Goal: Information Seeking & Learning: Check status

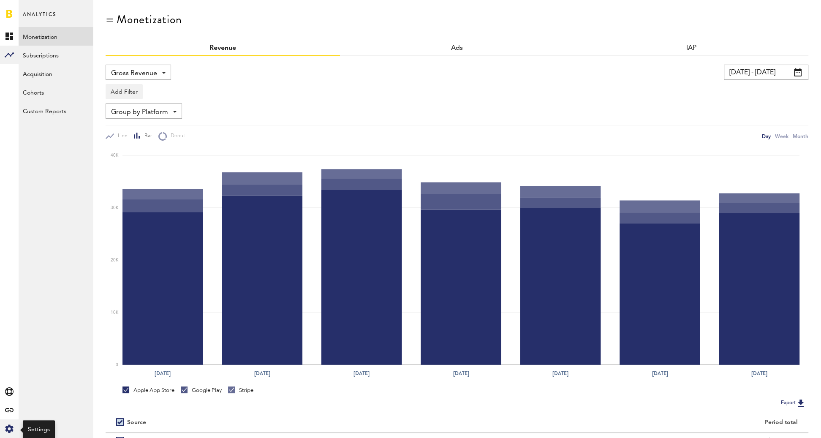
click at [10, 428] on icon "Created with Sketch." at bounding box center [9, 429] width 8 height 8
click at [61, 56] on div "Log Out" at bounding box center [56, 53] width 74 height 15
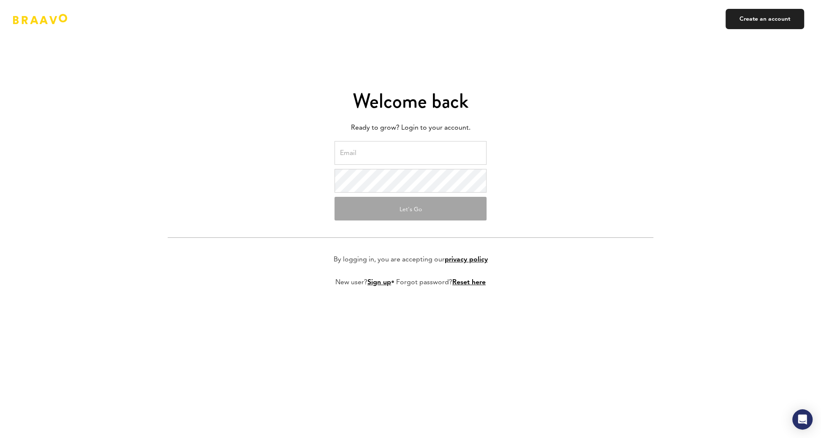
click at [379, 148] on input "email" at bounding box center [411, 153] width 152 height 24
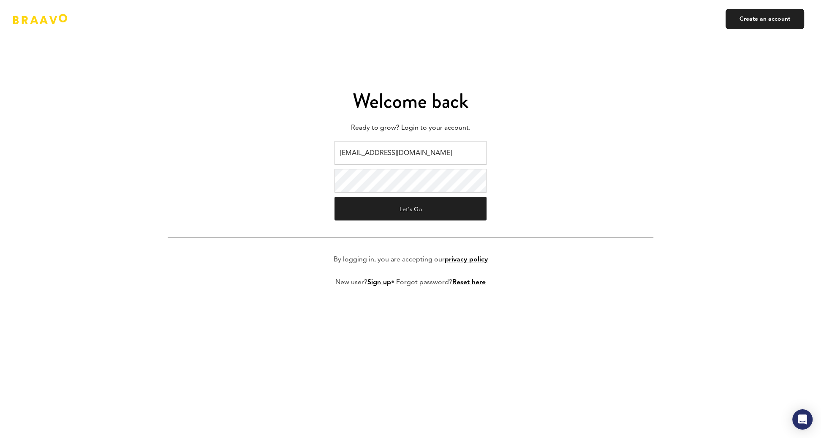
click at [543, 171] on form "[EMAIL_ADDRESS][DOMAIN_NAME] Let's Go By logging in, you are accepting our priv…" at bounding box center [411, 220] width 486 height 159
click at [456, 207] on button "Let's Go" at bounding box center [411, 209] width 152 height 24
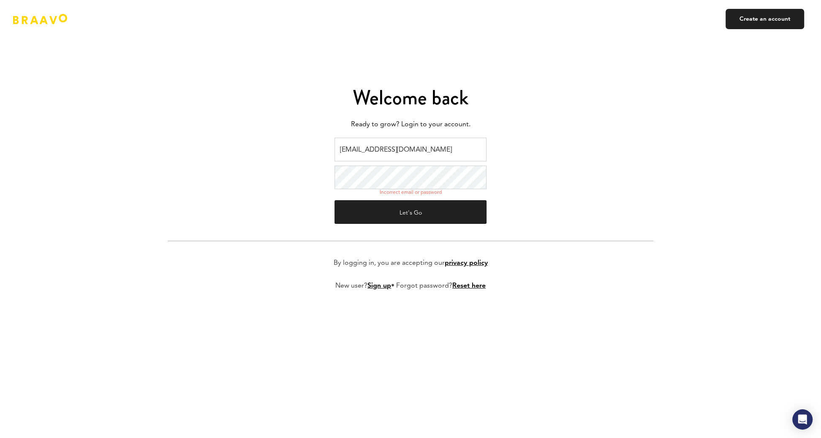
click at [419, 144] on input "[EMAIL_ADDRESS][DOMAIN_NAME]" at bounding box center [411, 150] width 152 height 24
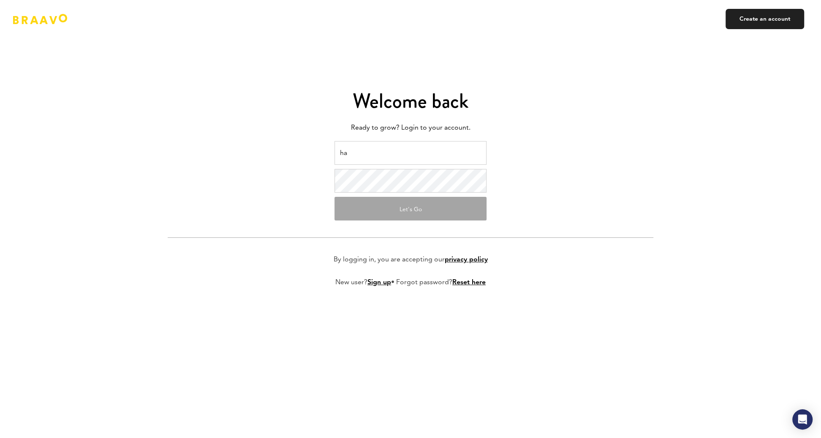
type input "[EMAIL_ADDRESS][DOMAIN_NAME]"
click at [387, 193] on form "[EMAIL_ADDRESS][DOMAIN_NAME] Let's Go By logging in, you are accepting our priv…" at bounding box center [411, 220] width 486 height 159
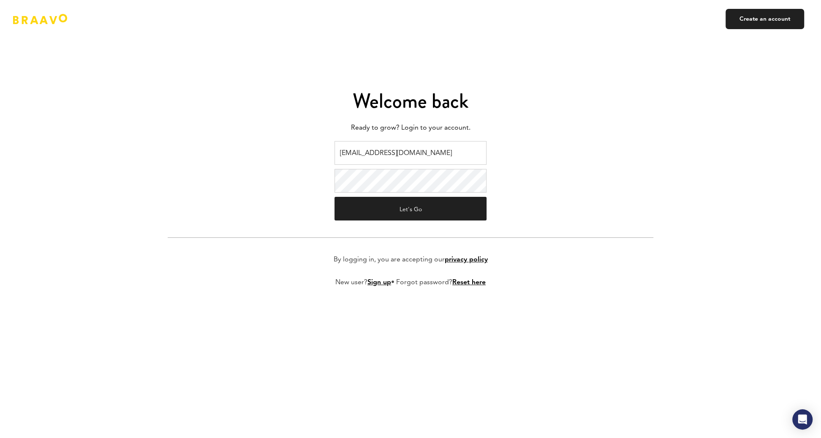
click at [611, 166] on form "[EMAIL_ADDRESS][DOMAIN_NAME] Let's Go By logging in, you are accepting our priv…" at bounding box center [411, 220] width 486 height 159
click at [465, 194] on form "[EMAIL_ADDRESS][DOMAIN_NAME] Let's Go By logging in, you are accepting our priv…" at bounding box center [411, 220] width 486 height 159
click at [467, 205] on button "Let's Go" at bounding box center [411, 209] width 152 height 24
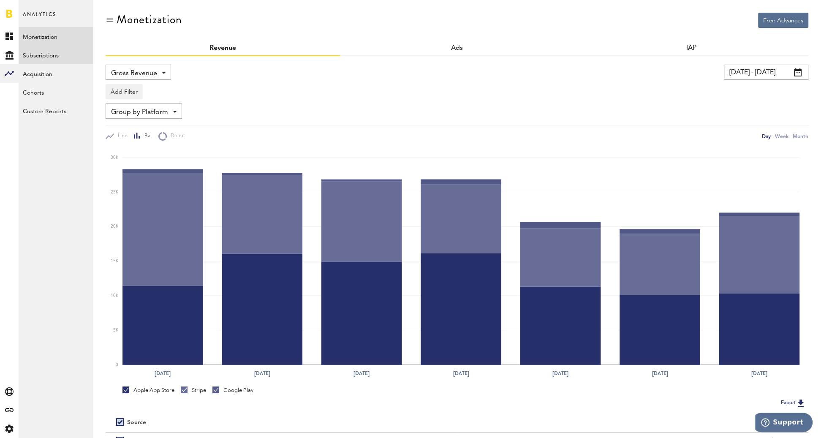
click at [70, 62] on link "Subscriptions" at bounding box center [56, 55] width 74 height 19
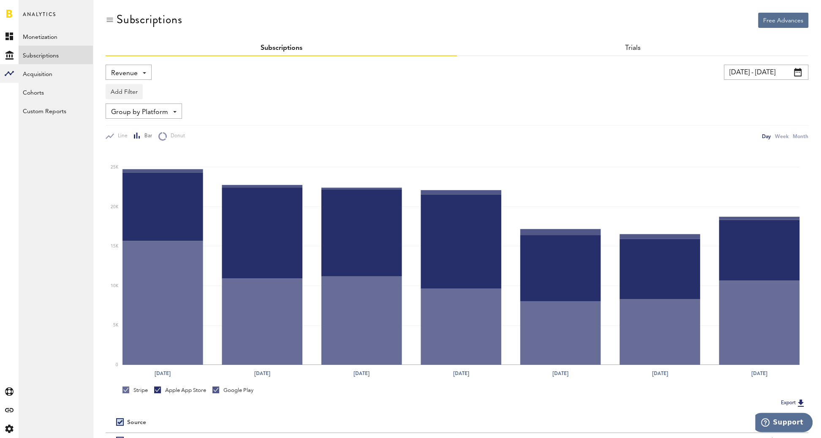
click at [745, 71] on input "[DATE] - [DATE]" at bounding box center [766, 72] width 85 height 15
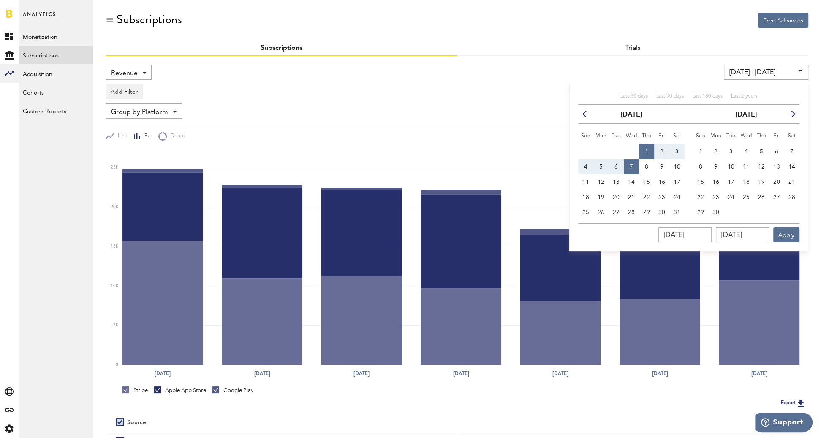
click at [619, 93] on div "Last 30 days Last 90 days Last 180 days Last 2 years" at bounding box center [688, 99] width 221 height 12
click at [629, 95] on span "Last 30 days" at bounding box center [634, 96] width 27 height 5
type input "07/12/25 - 08/11/25"
type input "07/12/2025"
type input "08/11/2025"
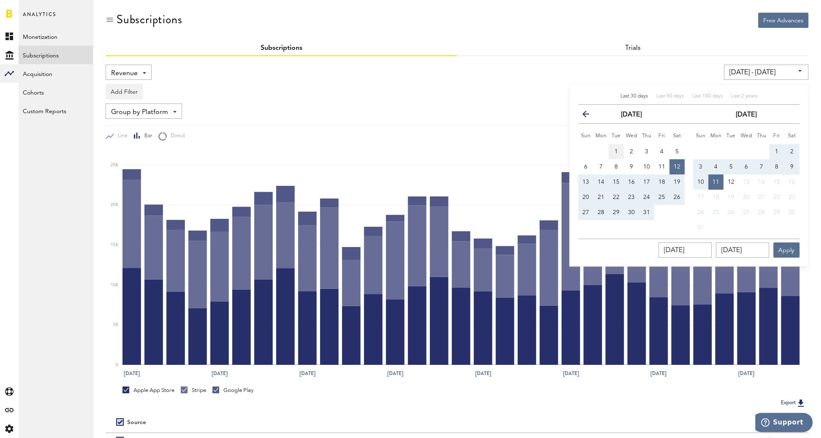
click at [617, 153] on span "1" at bounding box center [616, 152] width 3 height 6
type input "07/01/25 - 07/01/25"
type input "07/01/2025"
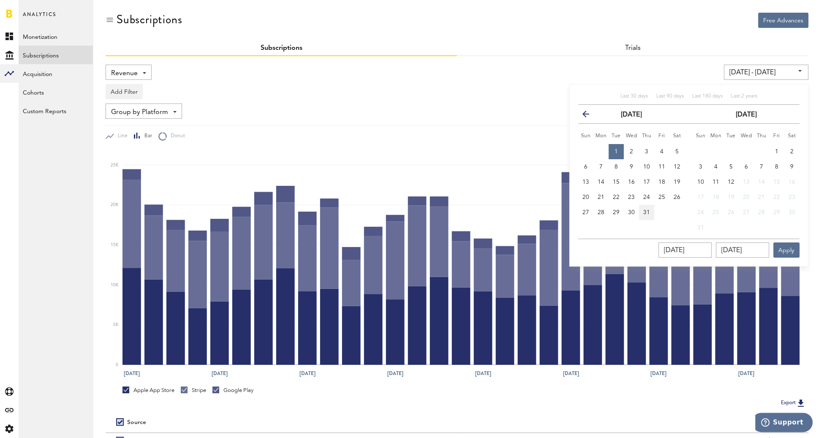
click at [648, 212] on span "31" at bounding box center [647, 213] width 7 height 6
type input "07/01/25 - 07/31/25"
type input "07/31/2025"
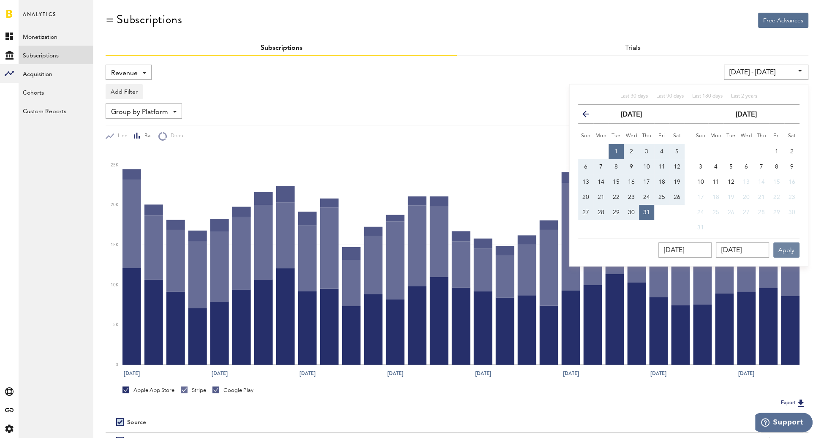
click at [798, 243] on button "Apply" at bounding box center [787, 250] width 26 height 15
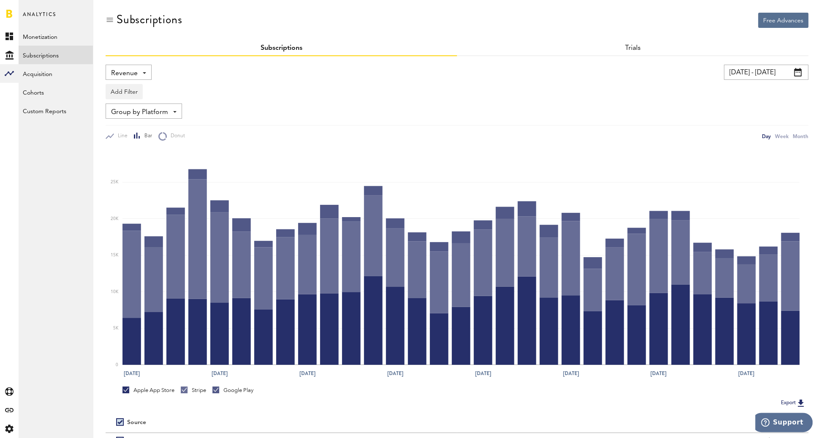
click at [123, 75] on span "Revenue" at bounding box center [124, 73] width 27 height 14
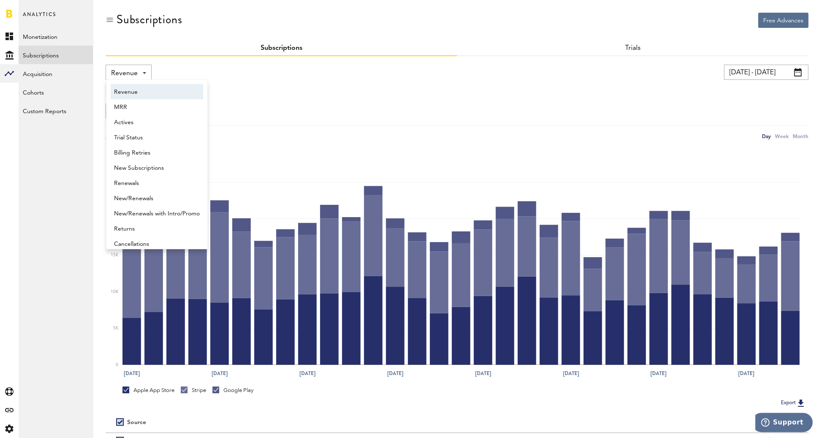
scroll to position [4, 0]
click at [136, 162] on span "New Subscriptions" at bounding box center [157, 164] width 86 height 14
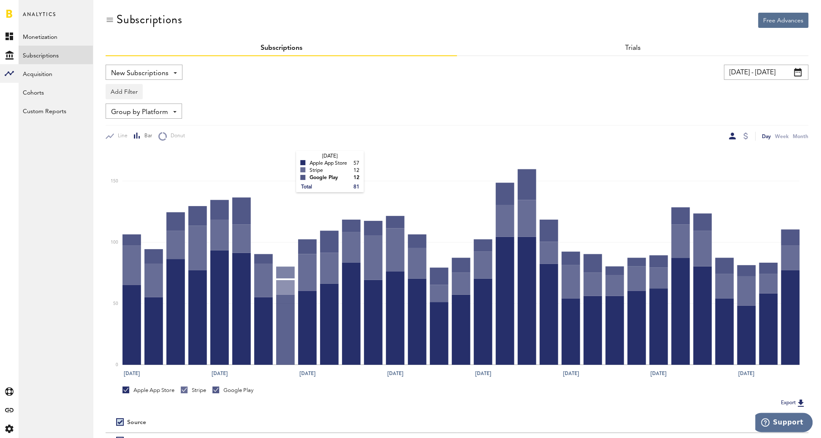
scroll to position [85, 0]
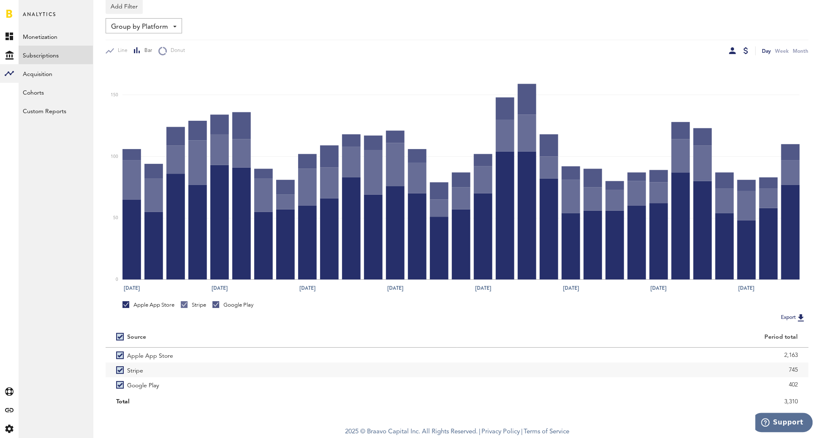
click at [747, 49] on div at bounding box center [746, 50] width 5 height 7
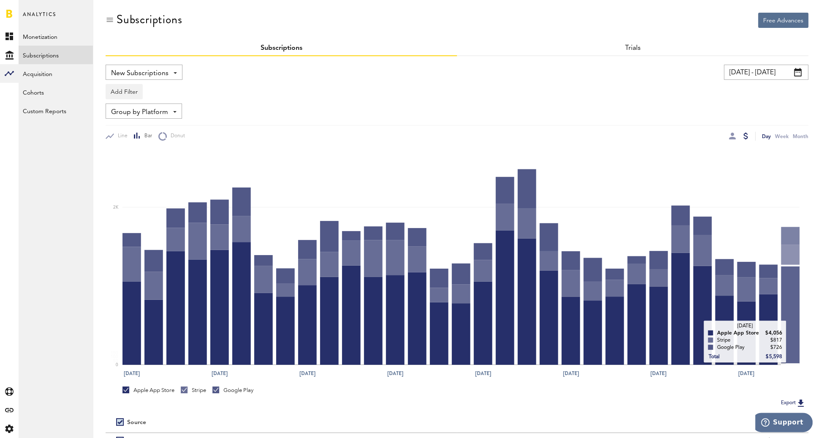
scroll to position [85, 0]
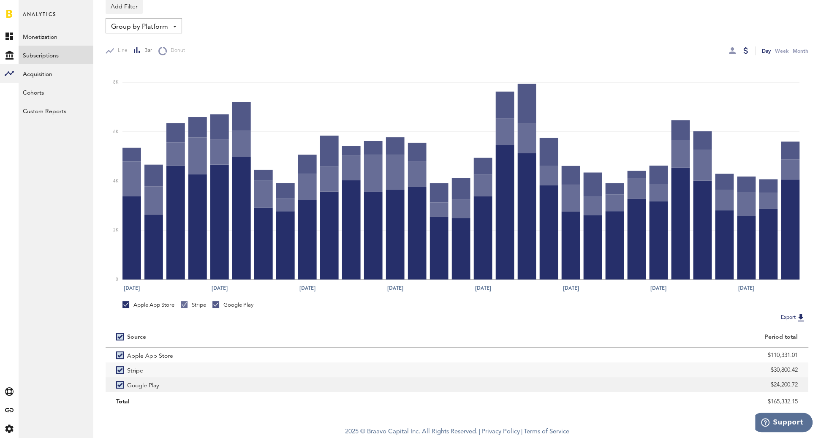
drag, startPoint x: 756, startPoint y: 379, endPoint x: 800, endPoint y: 382, distance: 44.5
click at [800, 382] on div "$24,200.72" at bounding box center [633, 384] width 352 height 15
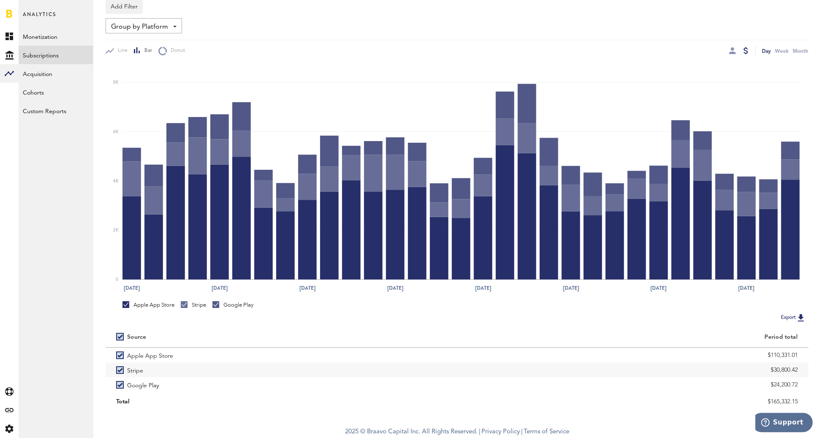
drag, startPoint x: 764, startPoint y: 366, endPoint x: 816, endPoint y: 374, distance: 52.9
click at [816, 374] on div "Free Advances Subscriptions Subscriptions Trials New Subscriptions Revenue MRR …" at bounding box center [457, 168] width 728 height 507
copy div "$30,800.42"
drag, startPoint x: 752, startPoint y: 384, endPoint x: 807, endPoint y: 392, distance: 55.9
click at [807, 392] on div "Apple App Store $110,331.01 Stripe $30,800.42 Google Play $24,200.72" at bounding box center [457, 371] width 703 height 46
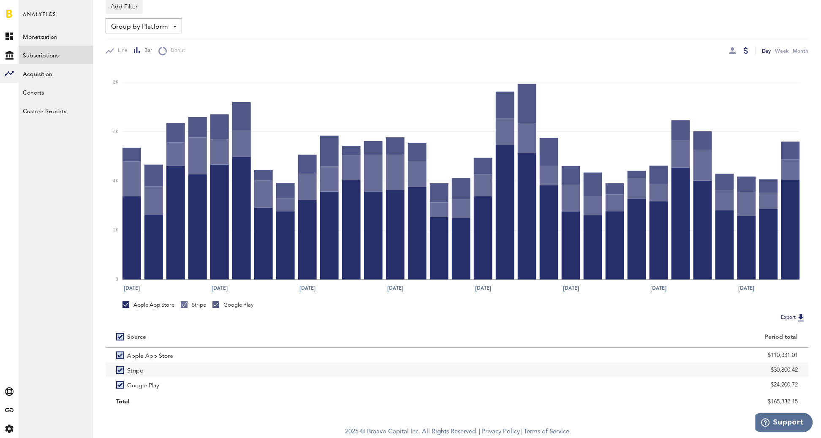
copy div "$24,200.72"
